Goal: Find specific page/section: Find specific page/section

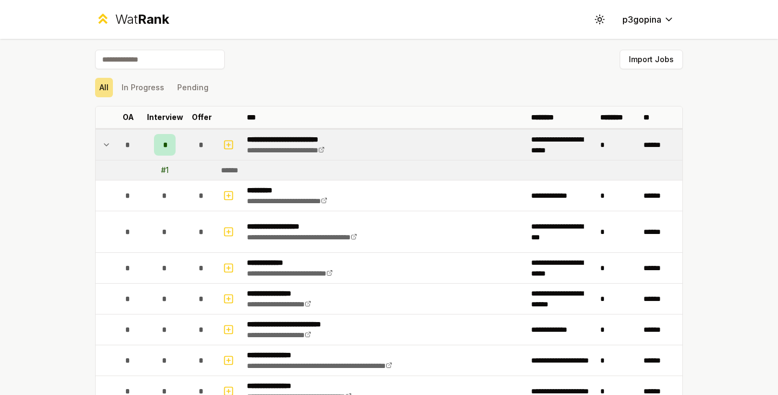
click at [120, 147] on div "*" at bounding box center [128, 145] width 22 height 22
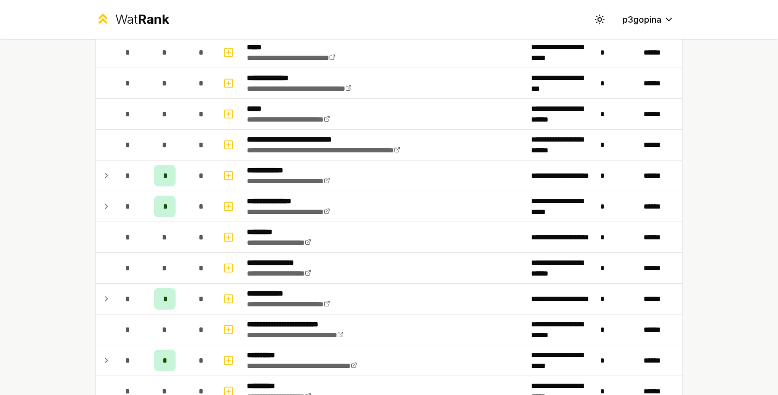
scroll to position [504, 0]
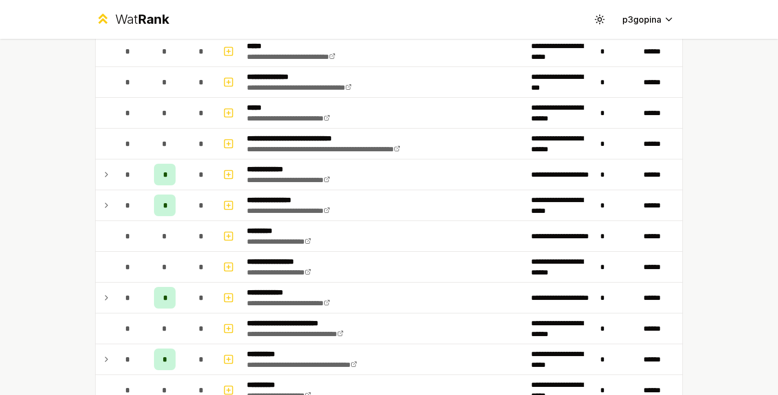
click at [103, 180] on icon at bounding box center [106, 174] width 9 height 13
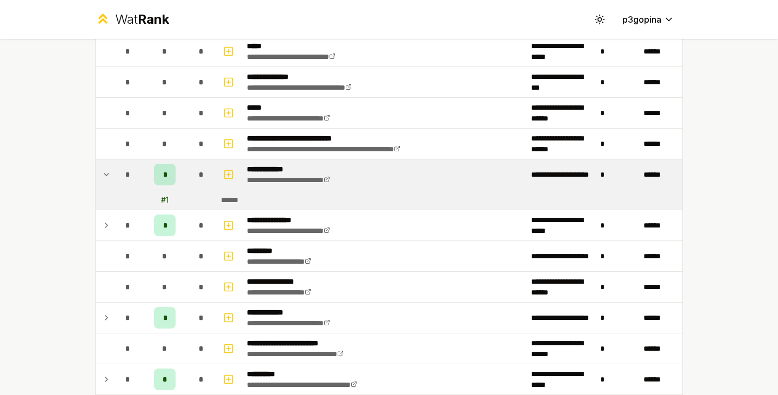
click at [103, 180] on icon at bounding box center [106, 174] width 9 height 13
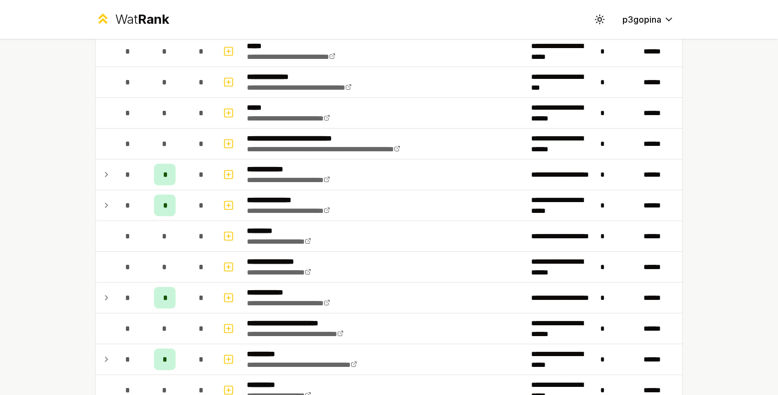
click at [113, 192] on td "*" at bounding box center [128, 205] width 30 height 30
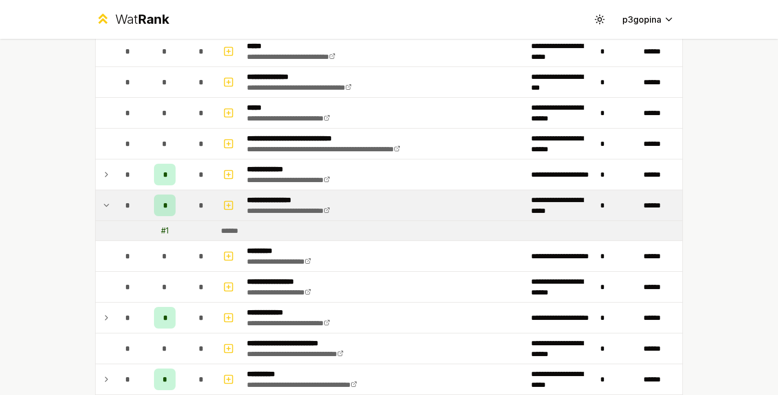
click at [113, 192] on td "*" at bounding box center [128, 205] width 30 height 30
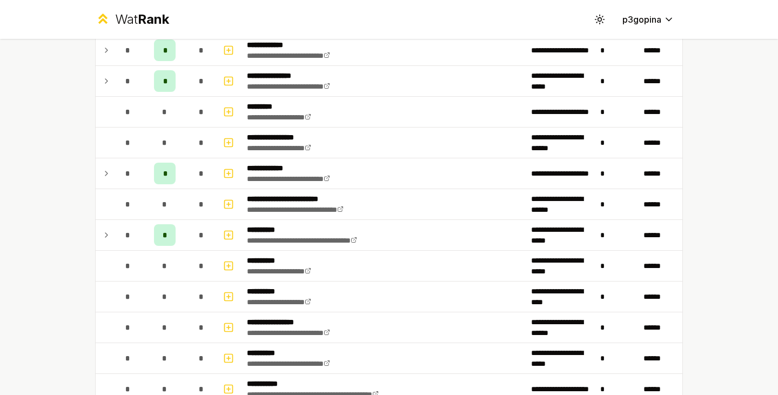
scroll to position [630, 0]
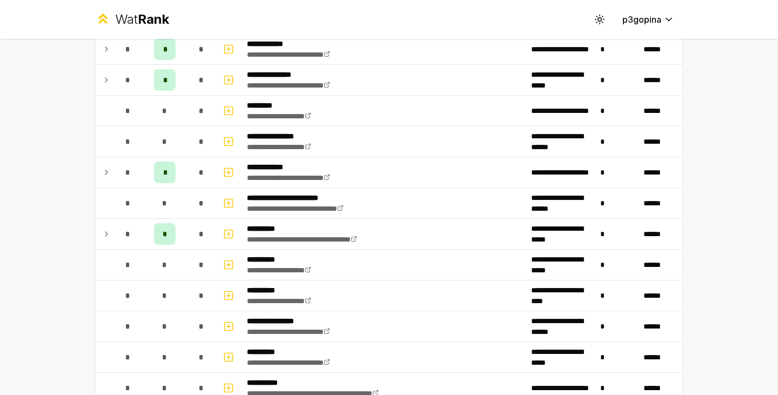
click at [113, 178] on td "*" at bounding box center [128, 172] width 30 height 30
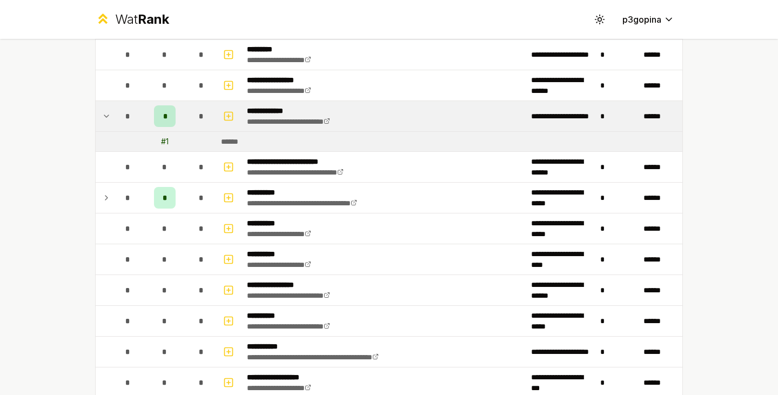
scroll to position [686, 0]
click at [113, 187] on td "*" at bounding box center [128, 197] width 30 height 30
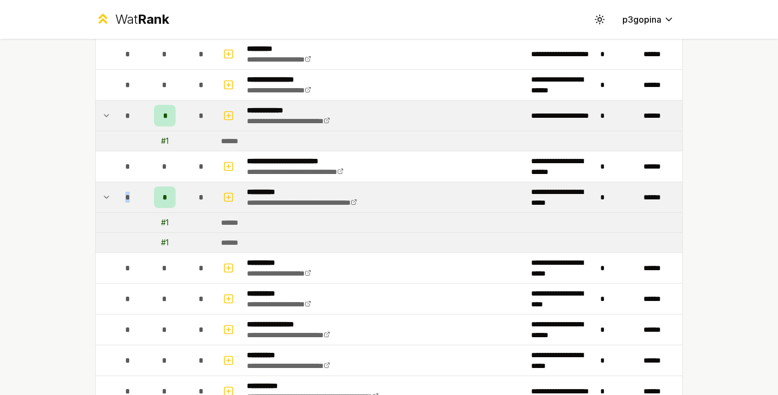
click at [113, 187] on td "*" at bounding box center [128, 197] width 30 height 30
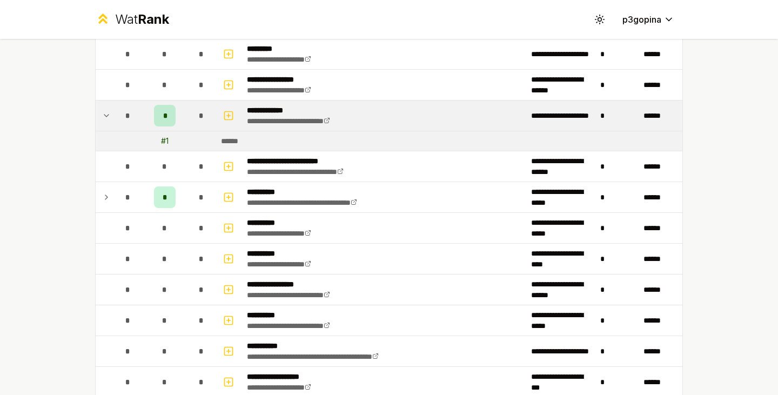
click at [113, 112] on td "*" at bounding box center [128, 115] width 30 height 30
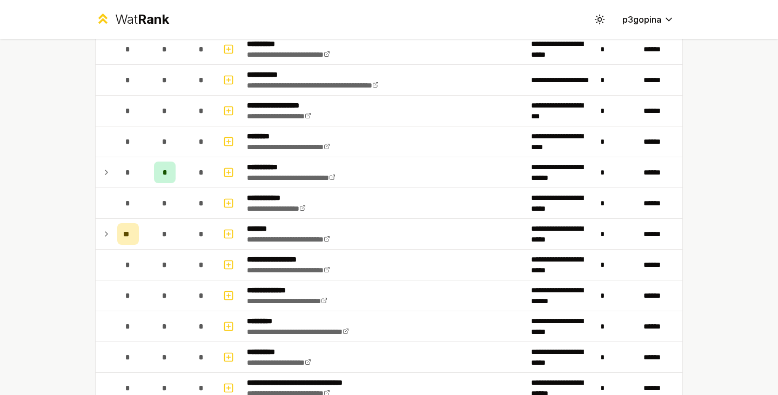
scroll to position [947, 0]
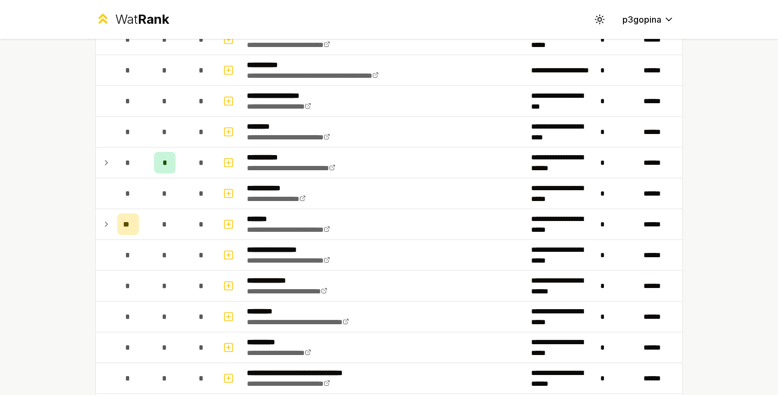
click at [102, 226] on icon at bounding box center [106, 224] width 9 height 13
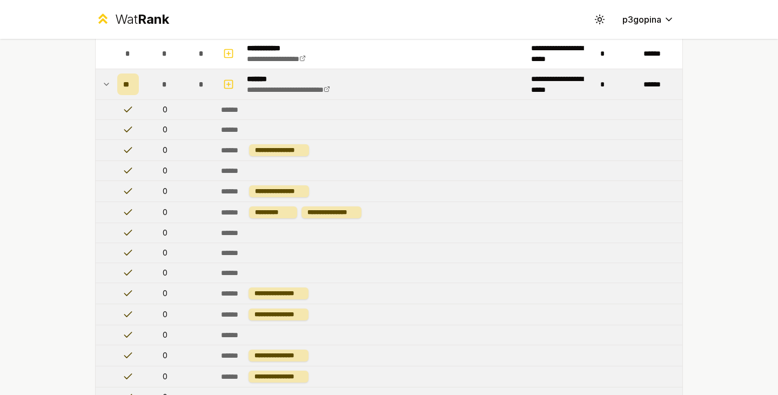
scroll to position [1087, 0]
click at [106, 81] on td at bounding box center [104, 84] width 17 height 30
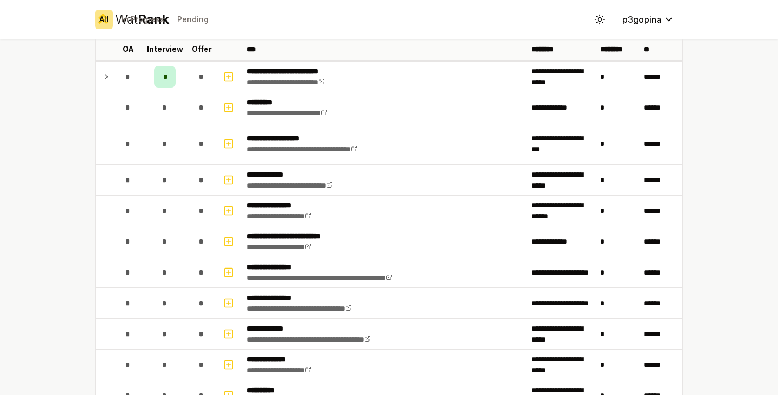
scroll to position [0, 0]
